Goal: Information Seeking & Learning: Learn about a topic

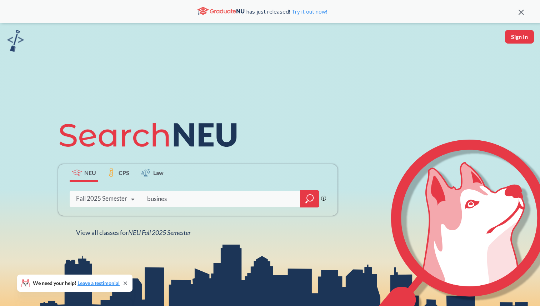
type input "business"
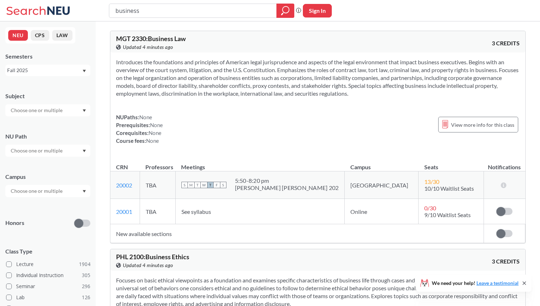
click at [63, 151] on input "text" at bounding box center [37, 150] width 60 height 9
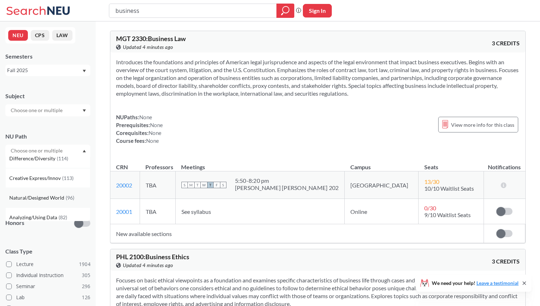
scroll to position [55, 0]
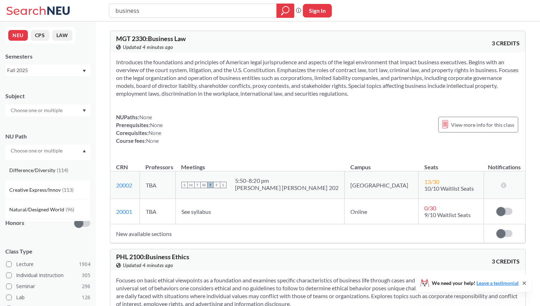
click at [64, 170] on span "( 114 )" at bounding box center [62, 170] width 11 height 6
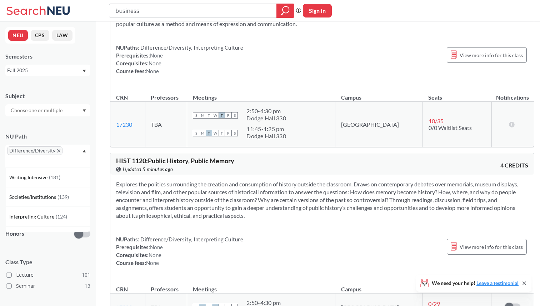
scroll to position [3250, 0]
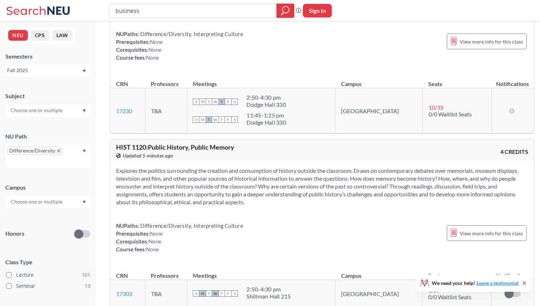
click at [444, 140] on div "HIST 1120 : Public History, Public Memory View this course on Banner. Updated 5…" at bounding box center [322, 150] width 424 height 21
click at [442, 140] on div "HIST 1120 : Public History, Public Memory View this course on Banner. Updated 5…" at bounding box center [322, 150] width 424 height 21
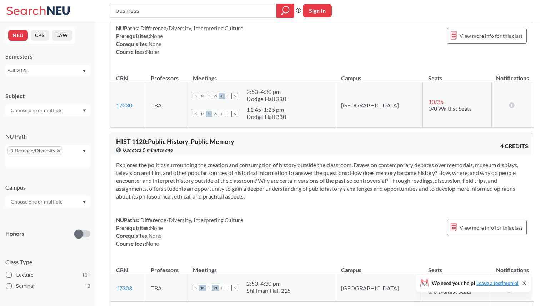
scroll to position [3257, 0]
click at [442, 133] on div "HIST 1120 : Public History, Public Memory View this course on Banner. Updated 5…" at bounding box center [322, 143] width 424 height 21
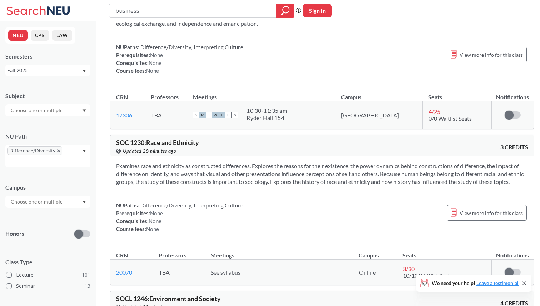
scroll to position [5096, 0]
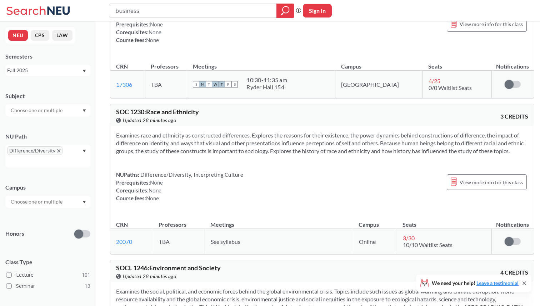
click at [378, 131] on section "Examines race and ethnicity as constructed differences. Explores the reasons fo…" at bounding box center [322, 143] width 412 height 24
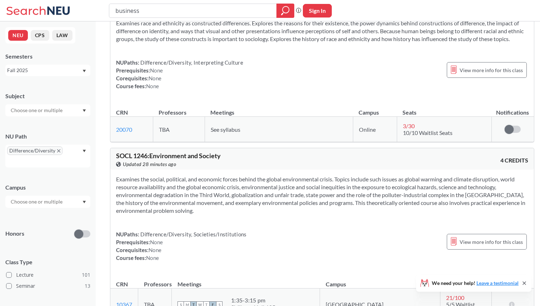
scroll to position [5290, 0]
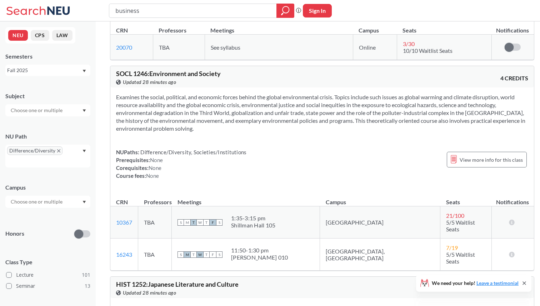
click at [378, 88] on div "Examines the social, political, and economic forces behind the global environme…" at bounding box center [322, 140] width 424 height 104
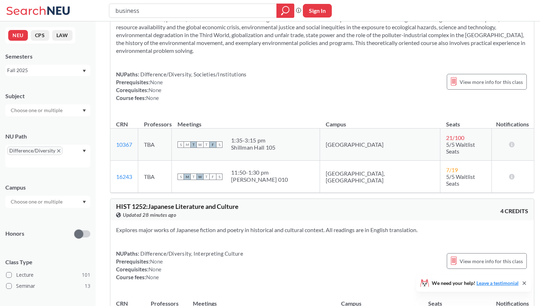
scroll to position [5436, 0]
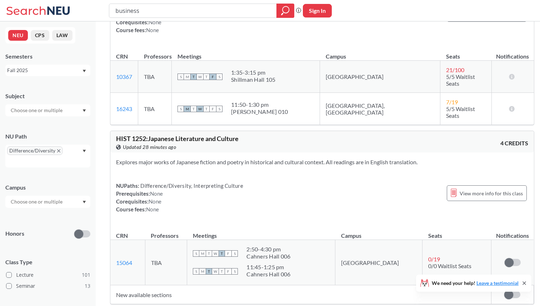
click at [378, 131] on div "HIST 1252 : Japanese Literature and Culture View this course on Banner. Updated…" at bounding box center [322, 141] width 424 height 21
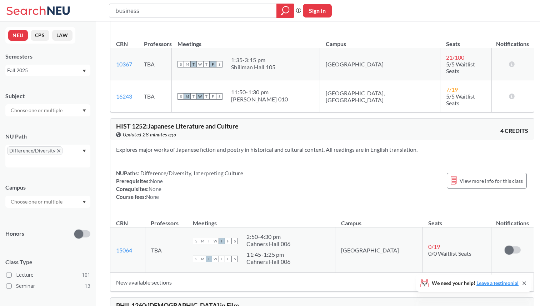
scroll to position [5453, 0]
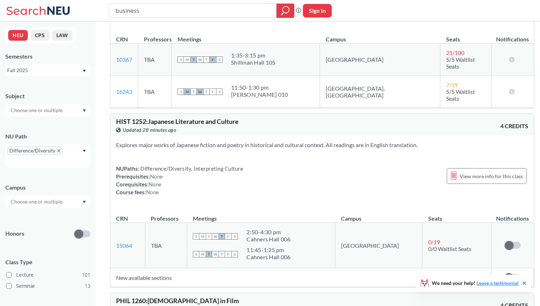
click at [378, 141] on section "Explores major works of Japanese fiction and poetry in historical and cultural …" at bounding box center [322, 145] width 412 height 8
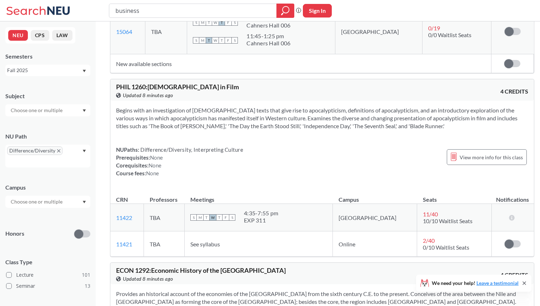
scroll to position [5663, 0]
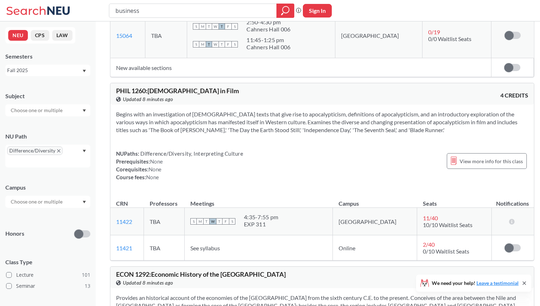
click at [355, 105] on div "Begins with an investigation of [DEMOGRAPHIC_DATA] texts that give rise to apoc…" at bounding box center [322, 149] width 424 height 88
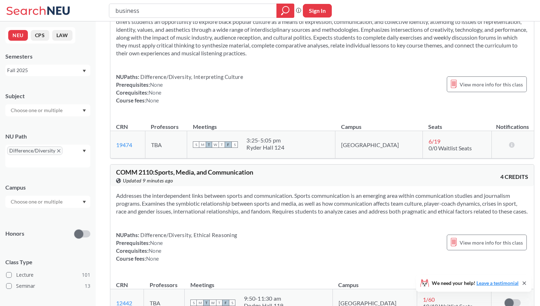
scroll to position [7843, 0]
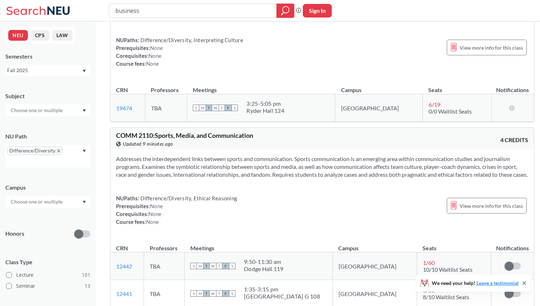
click at [355, 155] on section "Addresses the interdependent links between sports and communication. Sports com…" at bounding box center [322, 167] width 412 height 24
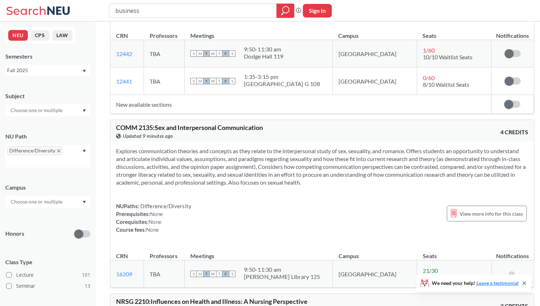
scroll to position [8064, 0]
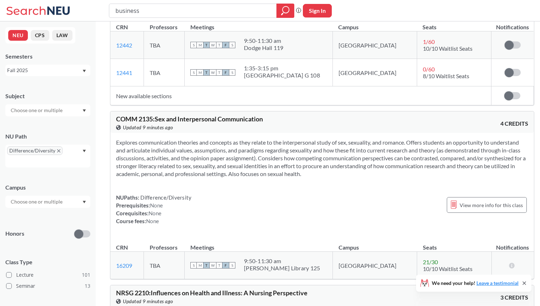
click at [356, 139] on section "Explores communication theories and concepts as they relate to the interpersona…" at bounding box center [322, 158] width 412 height 39
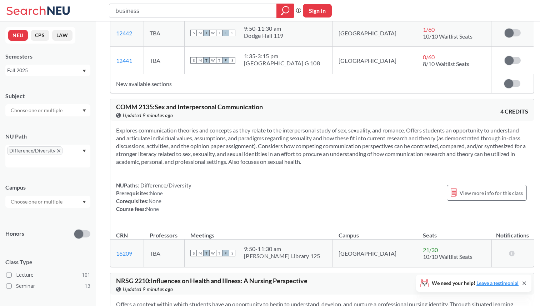
scroll to position [8076, 0]
click at [350, 182] on div "NUPaths: Difference/Diversity Prerequisites: None Corequisites: None Course fee…" at bounding box center [322, 197] width 412 height 31
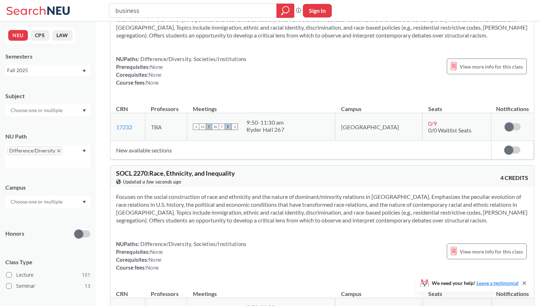
scroll to position [9482, 0]
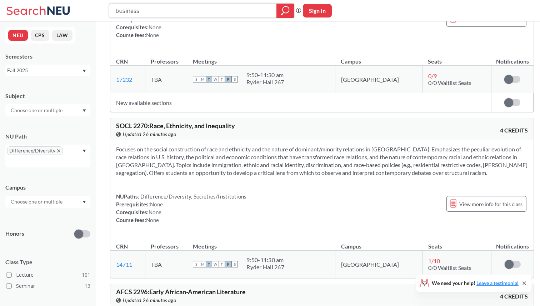
click at [163, 11] on input "business" at bounding box center [193, 11] width 157 height 12
type input "jazz"
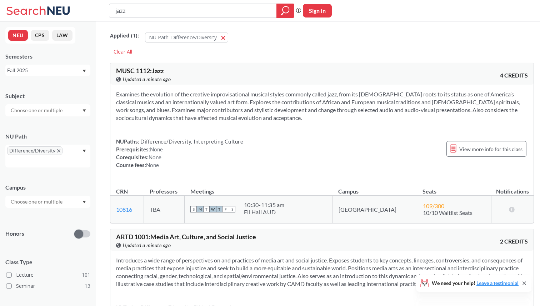
click at [142, 71] on span "MUSC 1112 : Jazz" at bounding box center [140, 71] width 48 height 8
copy span "1112"
